Goal: Information Seeking & Learning: Learn about a topic

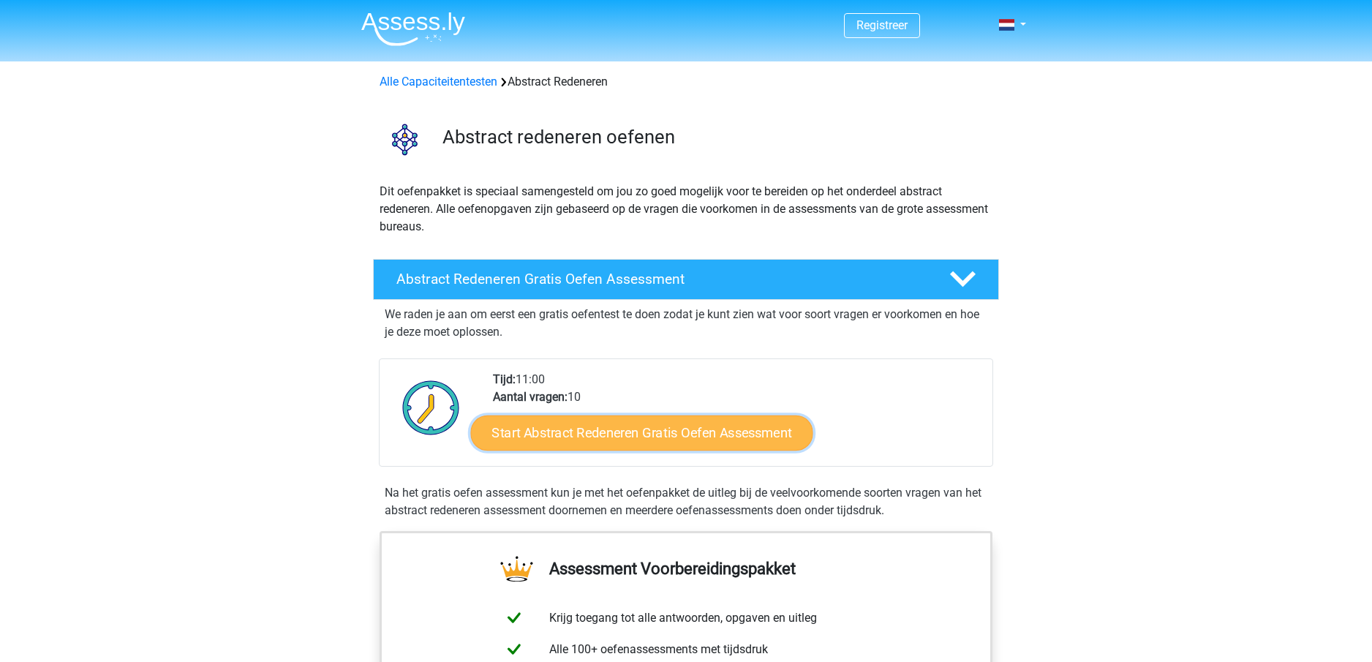
click at [761, 426] on link "Start Abstract Redeneren Gratis Oefen Assessment" at bounding box center [642, 432] width 342 height 35
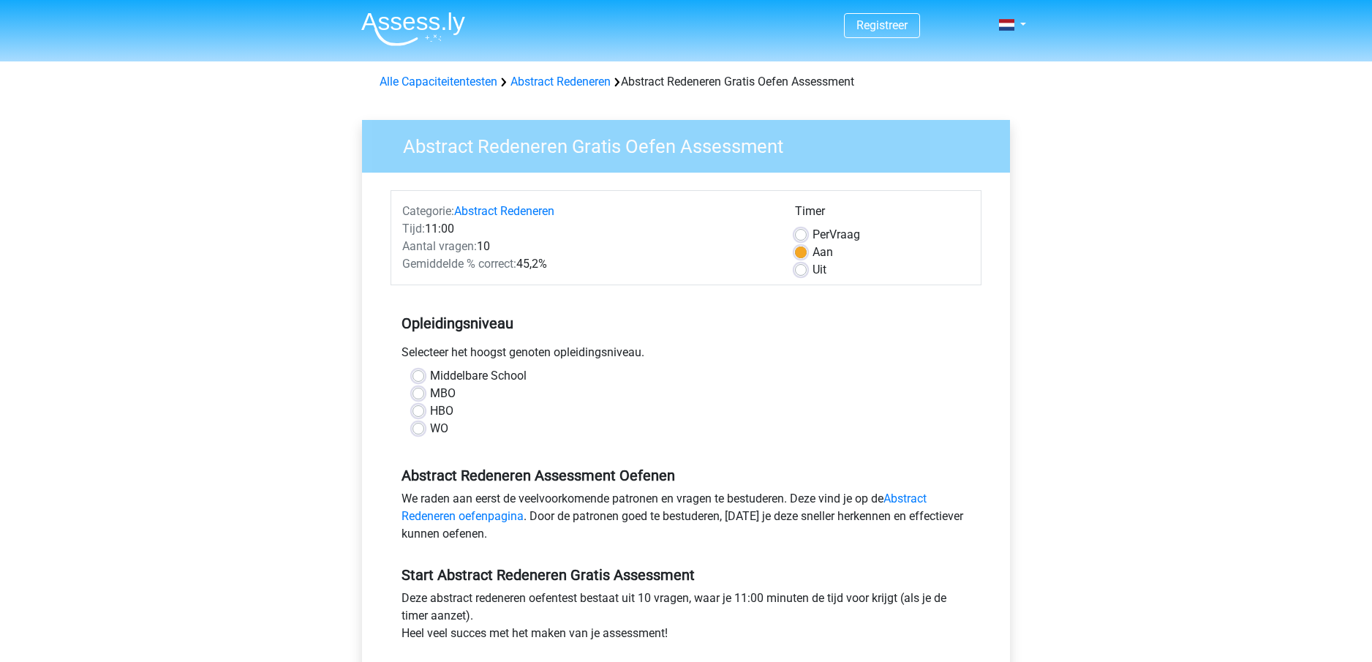
click at [761, 426] on div "WO" at bounding box center [686, 429] width 547 height 18
click at [430, 388] on label "MBO" at bounding box center [443, 394] width 26 height 18
click at [422, 388] on input "MBO" at bounding box center [419, 392] width 12 height 15
radio input "true"
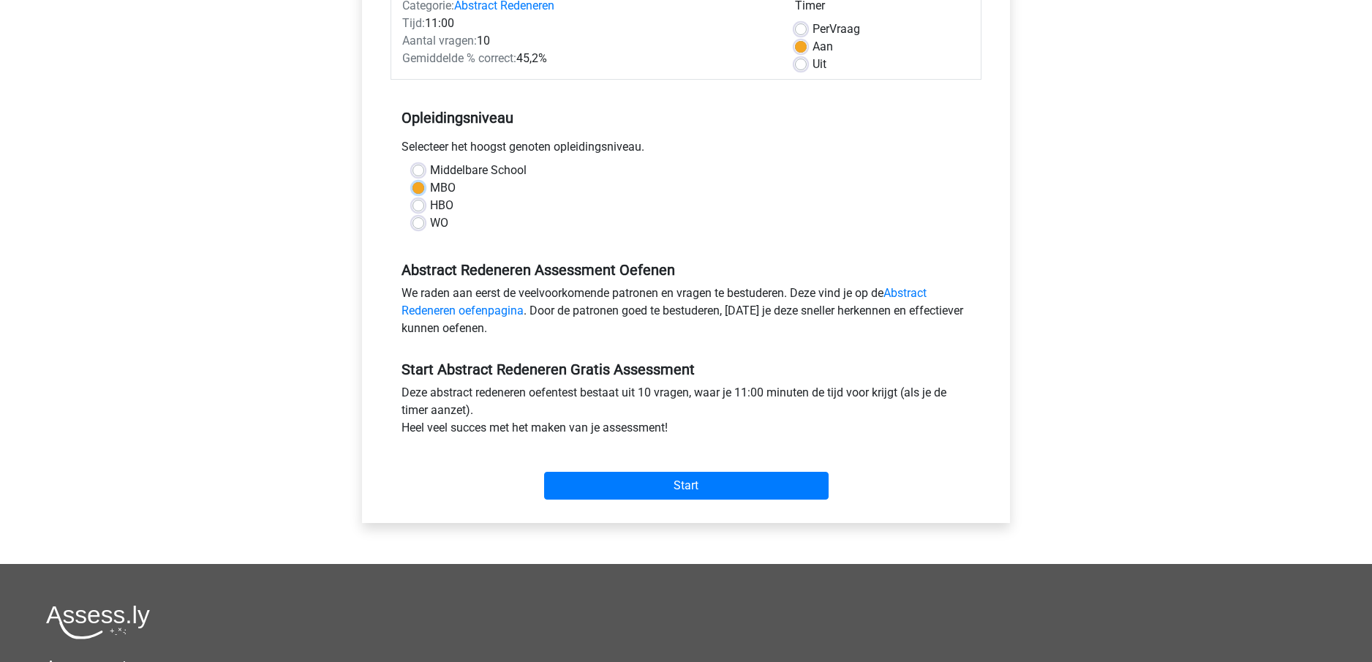
scroll to position [273, 0]
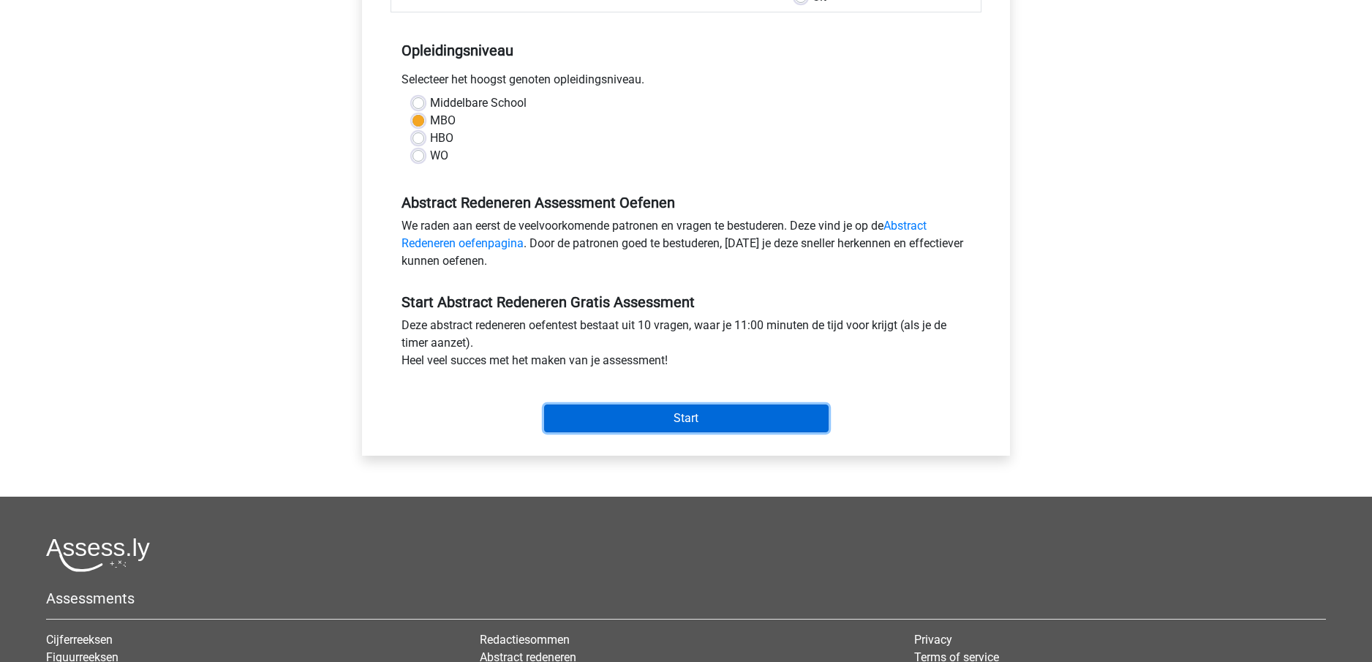
click at [681, 422] on input "Start" at bounding box center [686, 419] width 285 height 28
click at [430, 99] on label "Middelbare School" at bounding box center [478, 103] width 97 height 18
click at [413, 99] on input "Middelbare School" at bounding box center [419, 101] width 12 height 15
radio input "true"
click at [637, 424] on input "Start" at bounding box center [686, 419] width 285 height 28
